Goal: Task Accomplishment & Management: Use online tool/utility

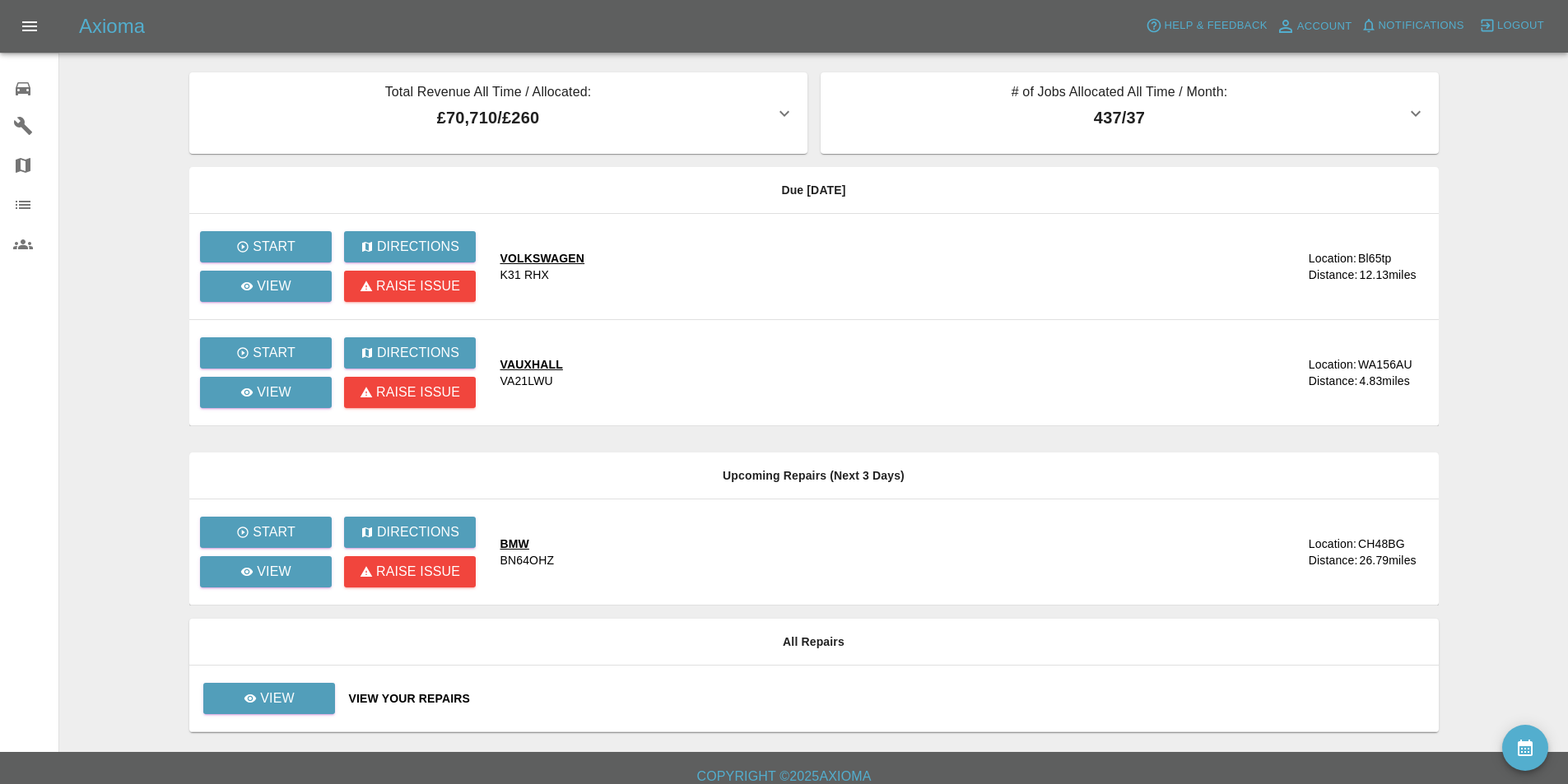
scroll to position [14, 0]
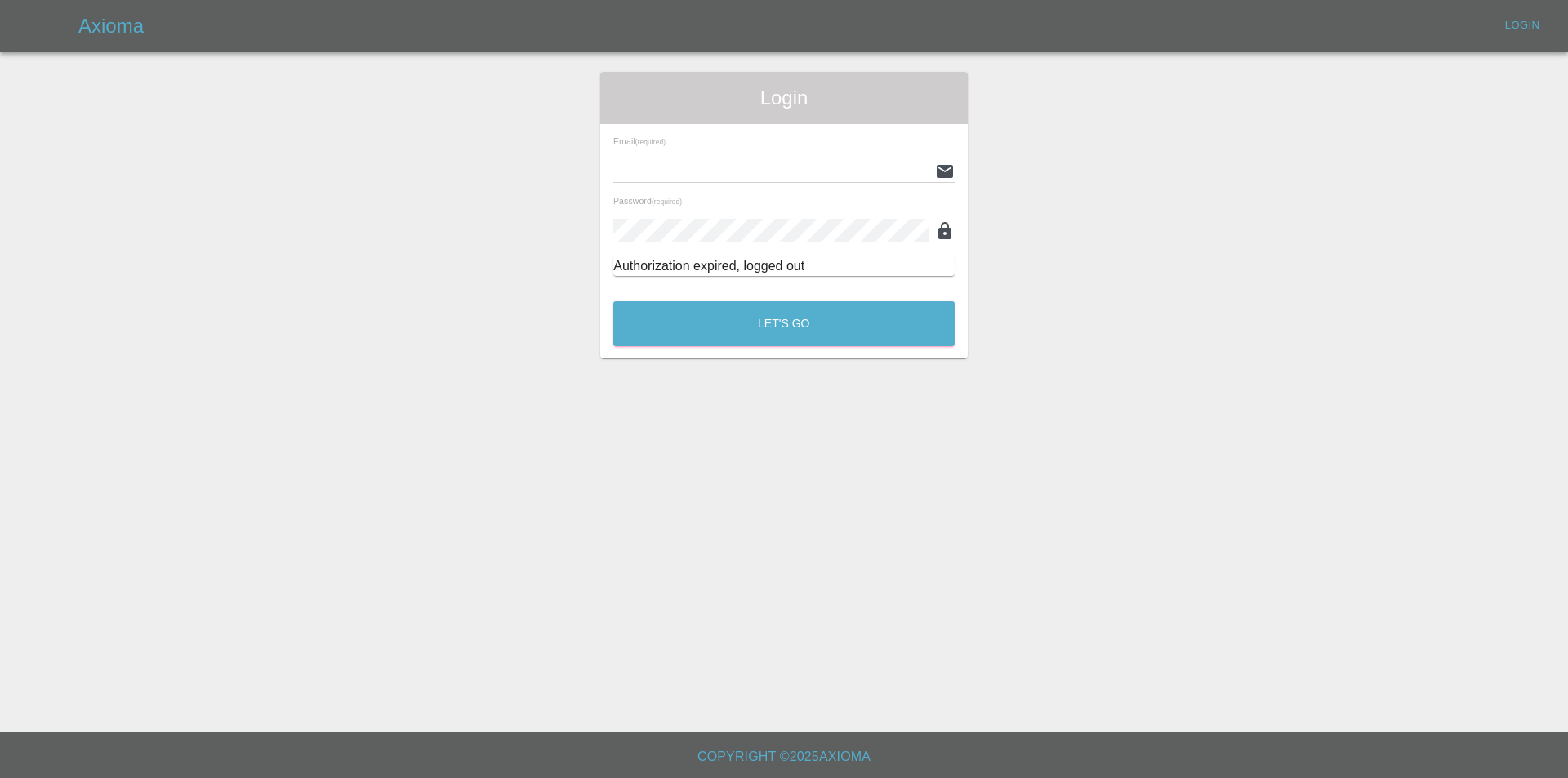
type input "info@spraywaysmartrepairs.co.uk"
click at [817, 289] on div "Let's Go" at bounding box center [783, 319] width 343 height 61
click at [835, 348] on div "Let's Go" at bounding box center [783, 319] width 343 height 61
click at [836, 345] on button "Let's Go" at bounding box center [783, 323] width 341 height 44
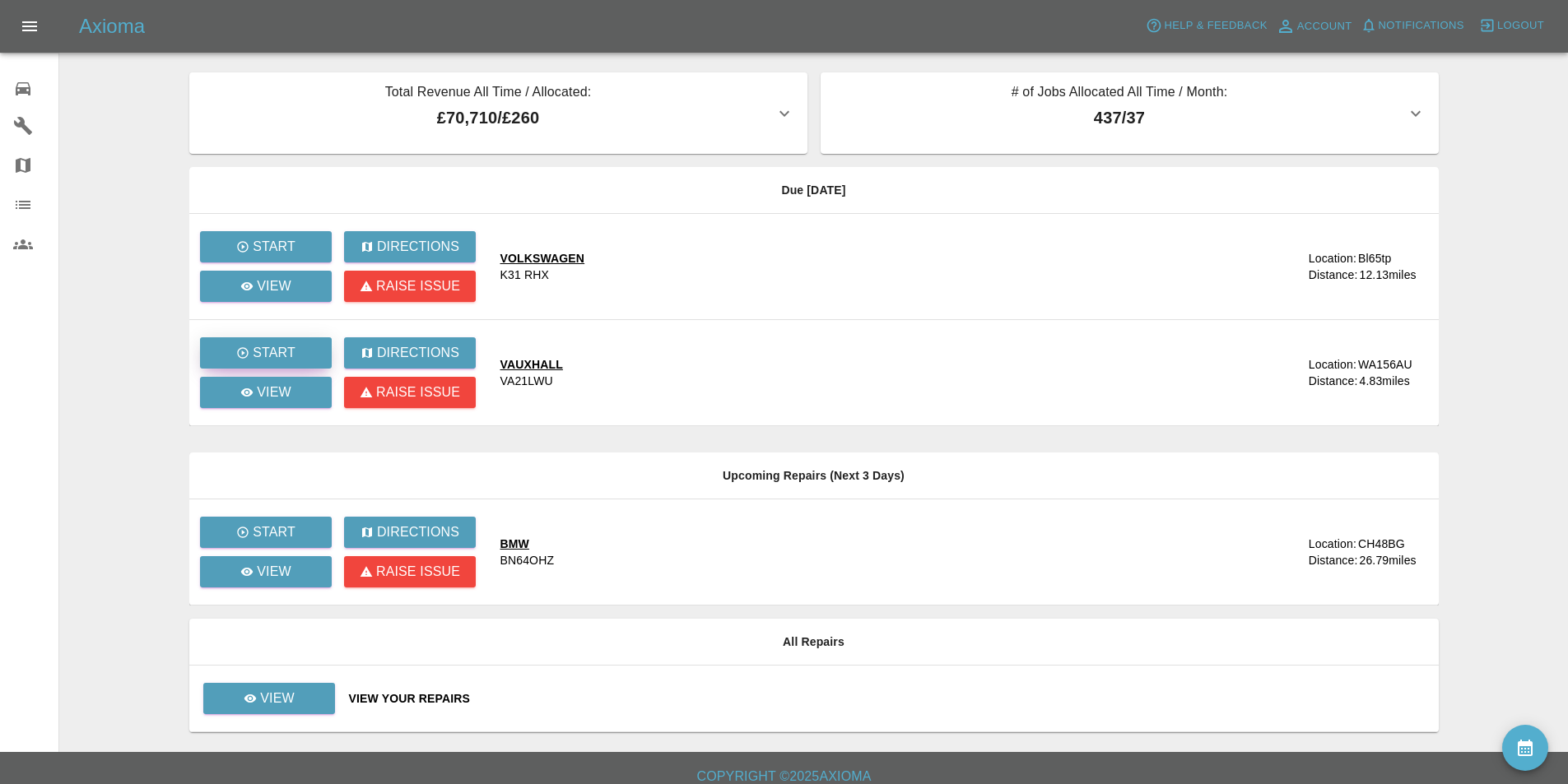
click at [245, 343] on button "Start" at bounding box center [266, 353] width 131 height 31
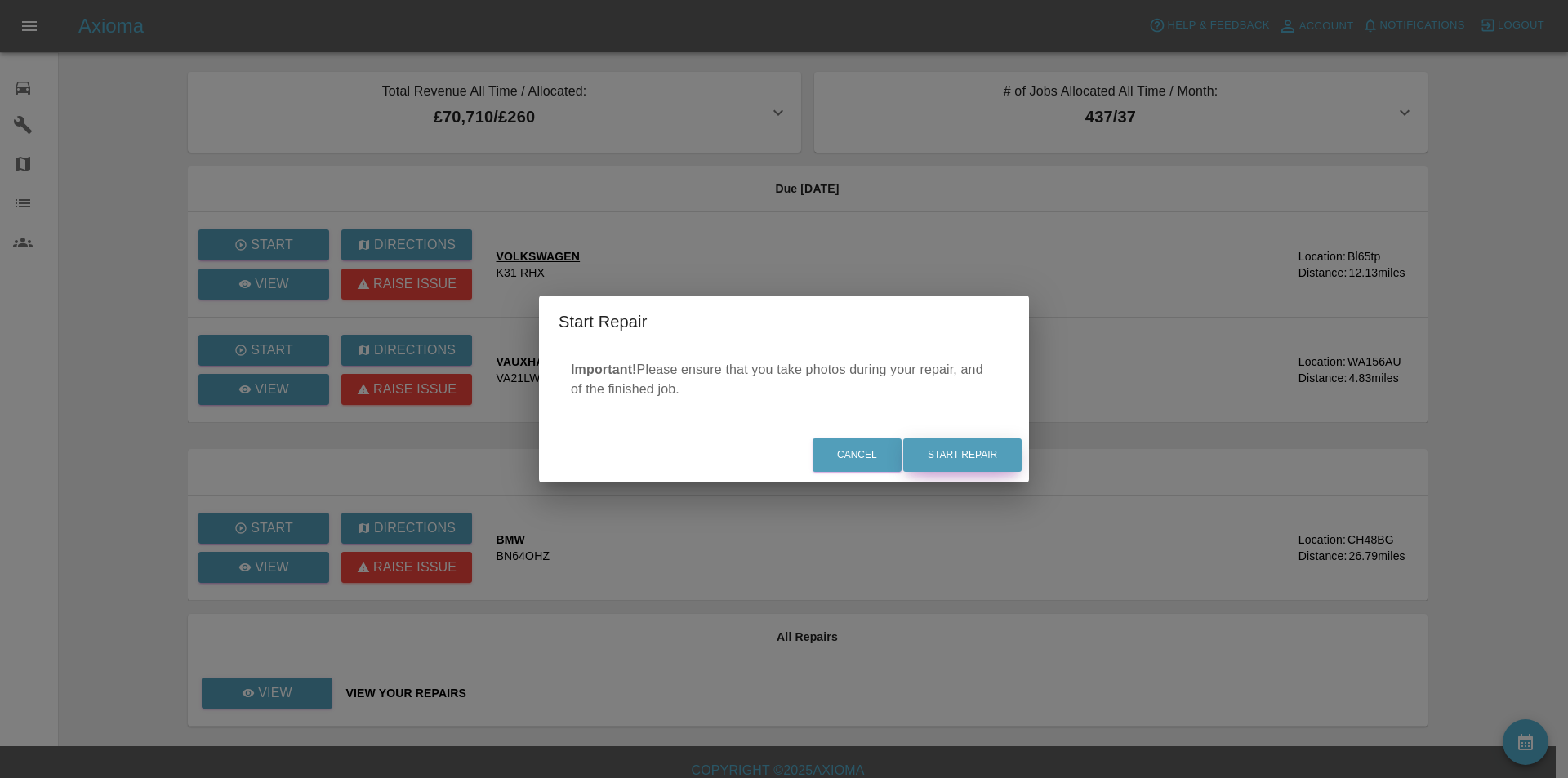
click at [970, 460] on button "Start Repair" at bounding box center [963, 456] width 119 height 34
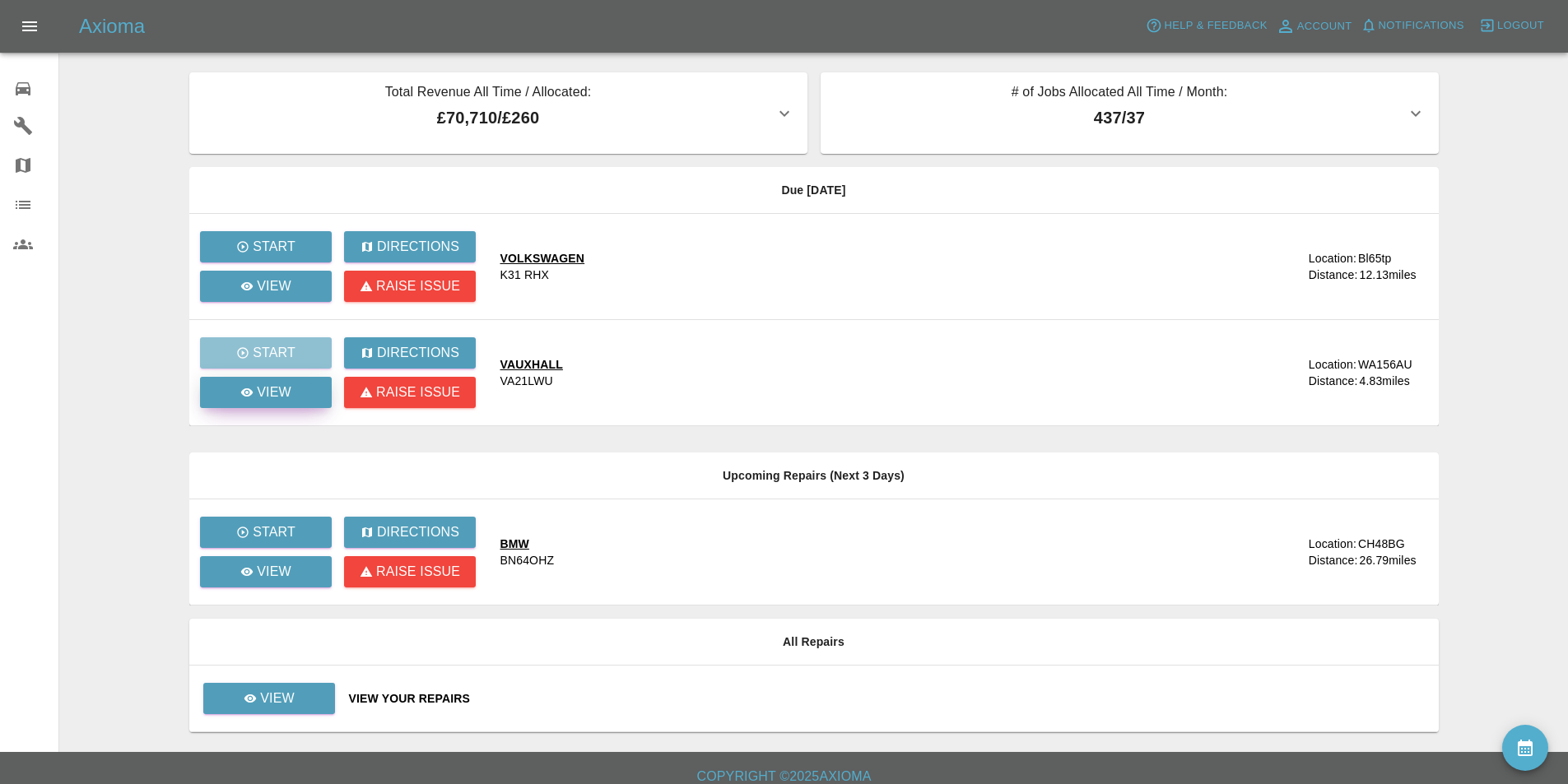
click at [280, 381] on link "View" at bounding box center [266, 392] width 131 height 31
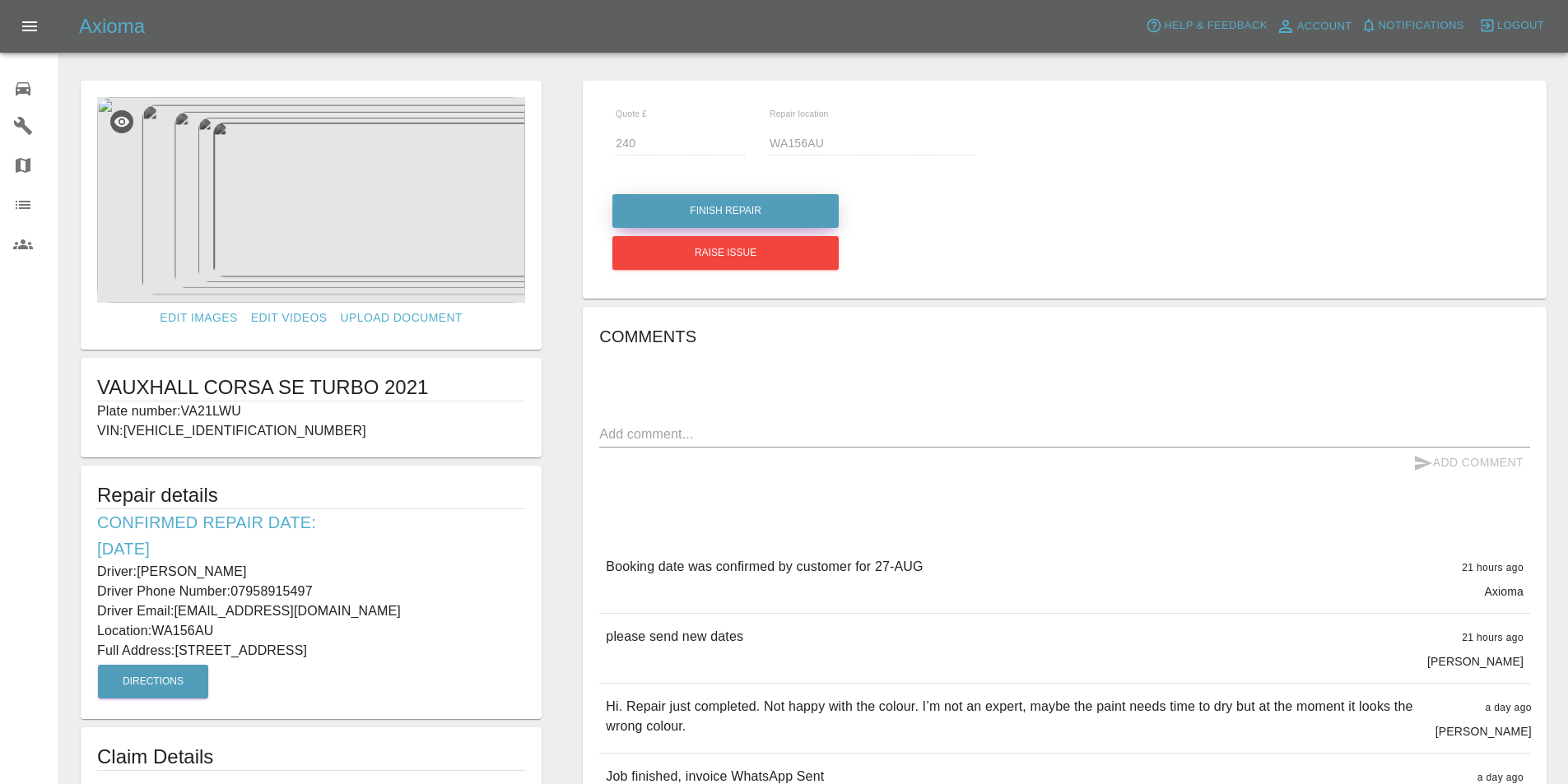
click at [754, 205] on button "Finish Repair" at bounding box center [725, 211] width 226 height 34
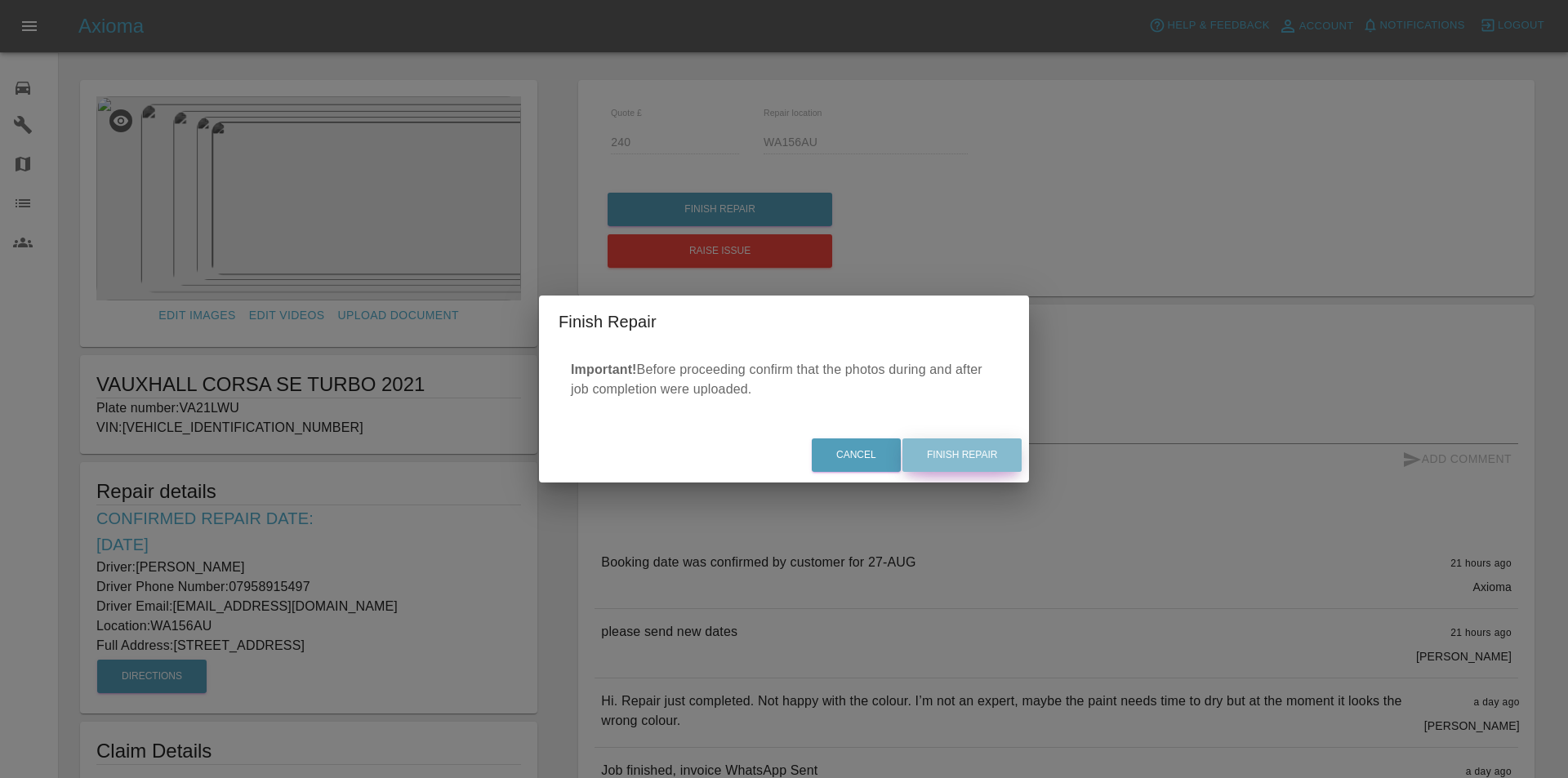
click at [939, 443] on button "Finish Repair" at bounding box center [962, 456] width 120 height 34
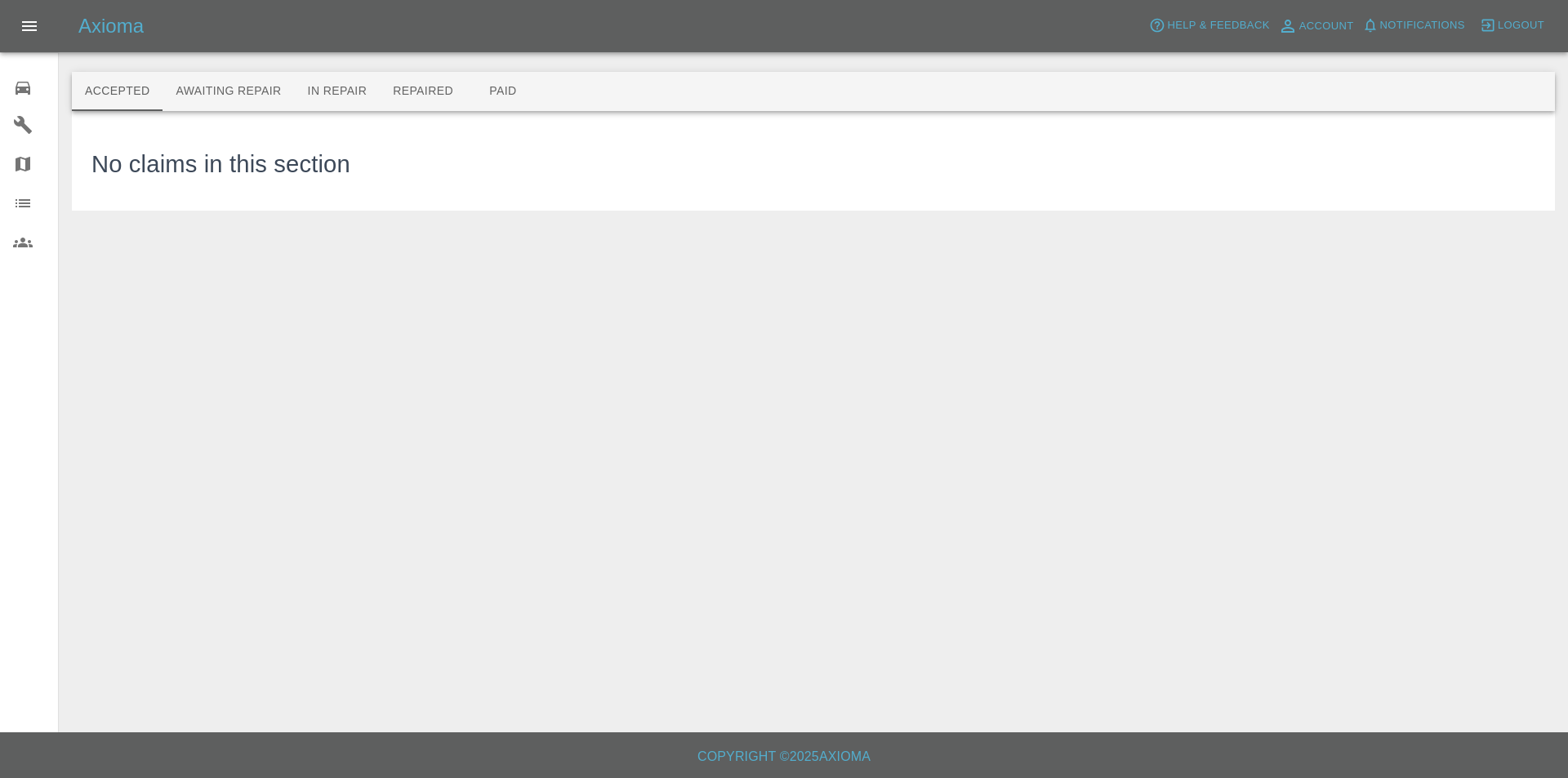
click at [20, 83] on icon at bounding box center [23, 88] width 20 height 20
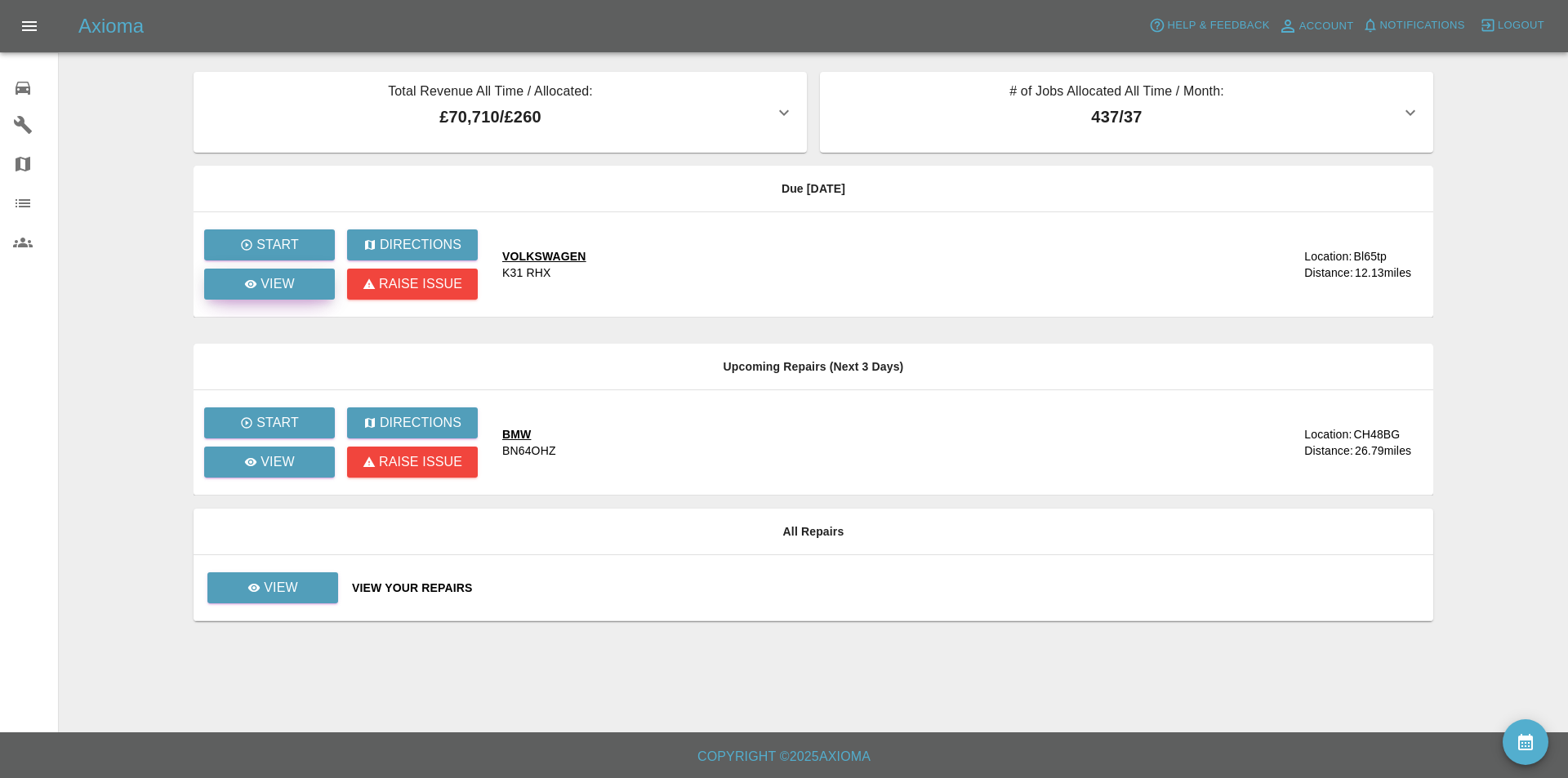
click at [274, 290] on p "View" at bounding box center [277, 285] width 35 height 20
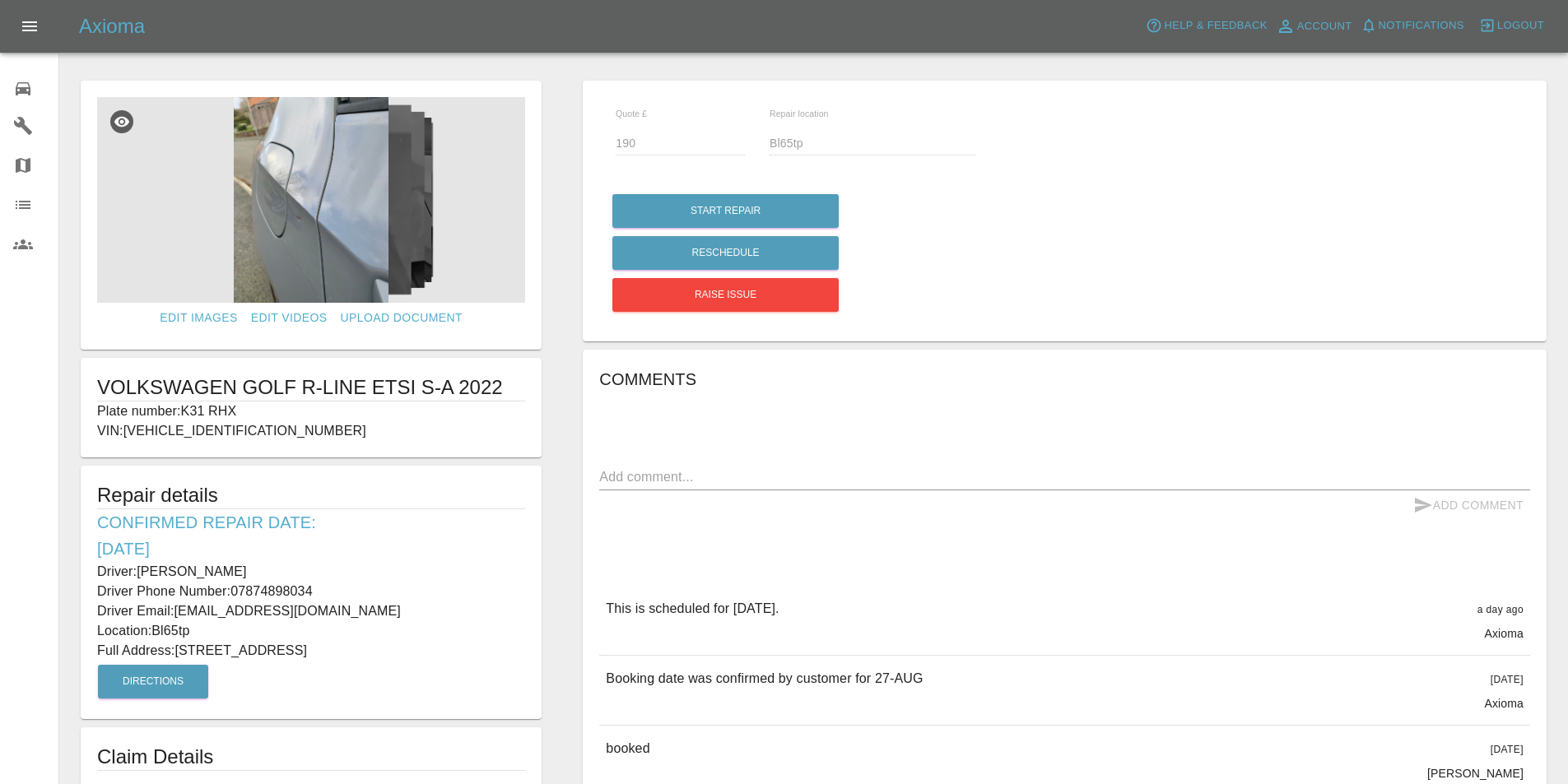
click at [556, 297] on div "Edit Images Edit Videos Upload Document VOLKSWAGEN GOLF R-LINE ETSI S-A 2022 Pl…" at bounding box center [311, 528] width 502 height 911
click at [23, 93] on icon at bounding box center [23, 89] width 15 height 13
